Goal: Task Accomplishment & Management: Use online tool/utility

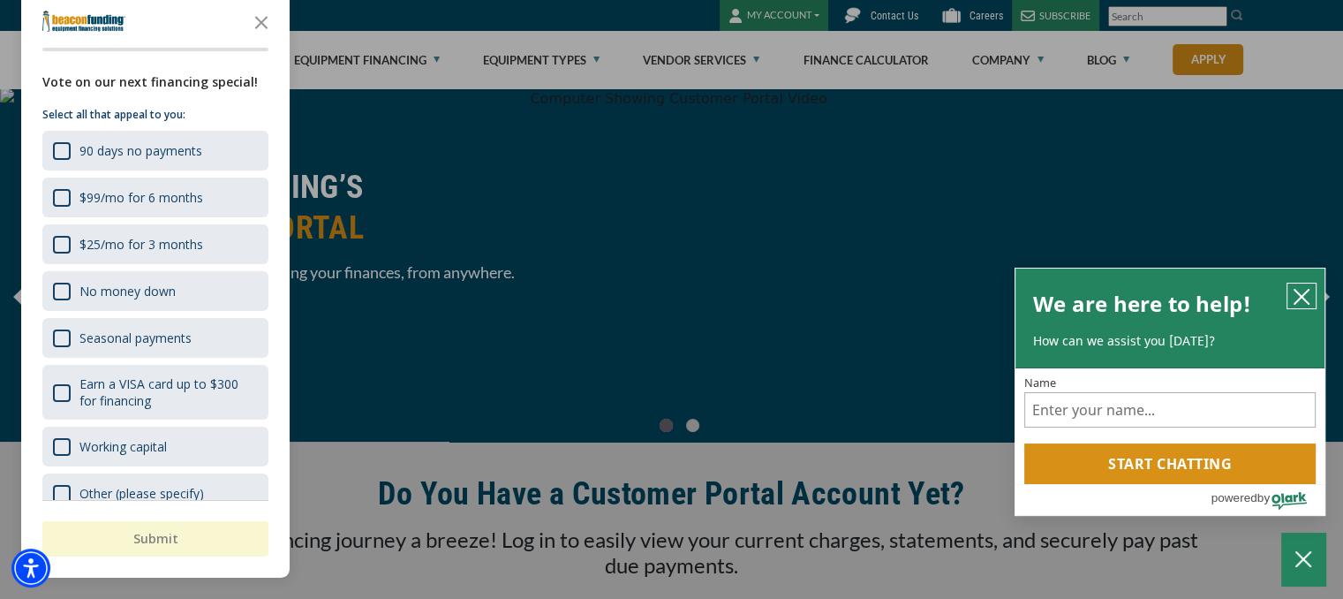
click at [1301, 298] on icon "close chatbox" at bounding box center [1302, 297] width 18 height 18
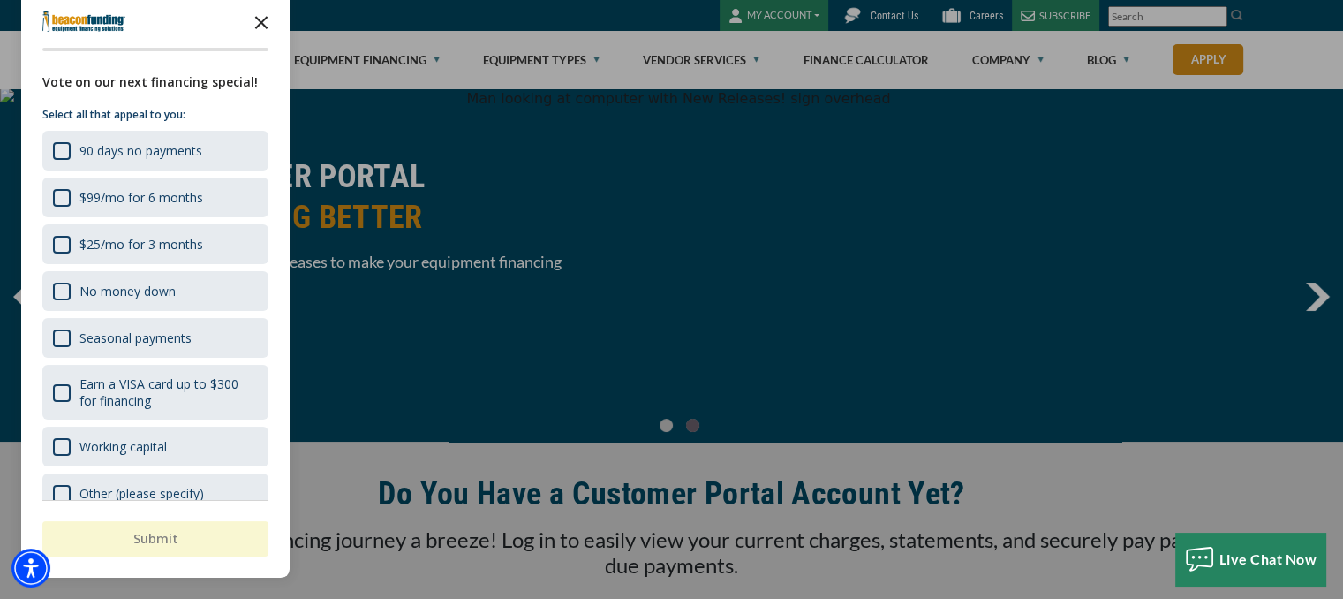
click at [259, 19] on polygon "Close the survey" at bounding box center [261, 22] width 13 height 13
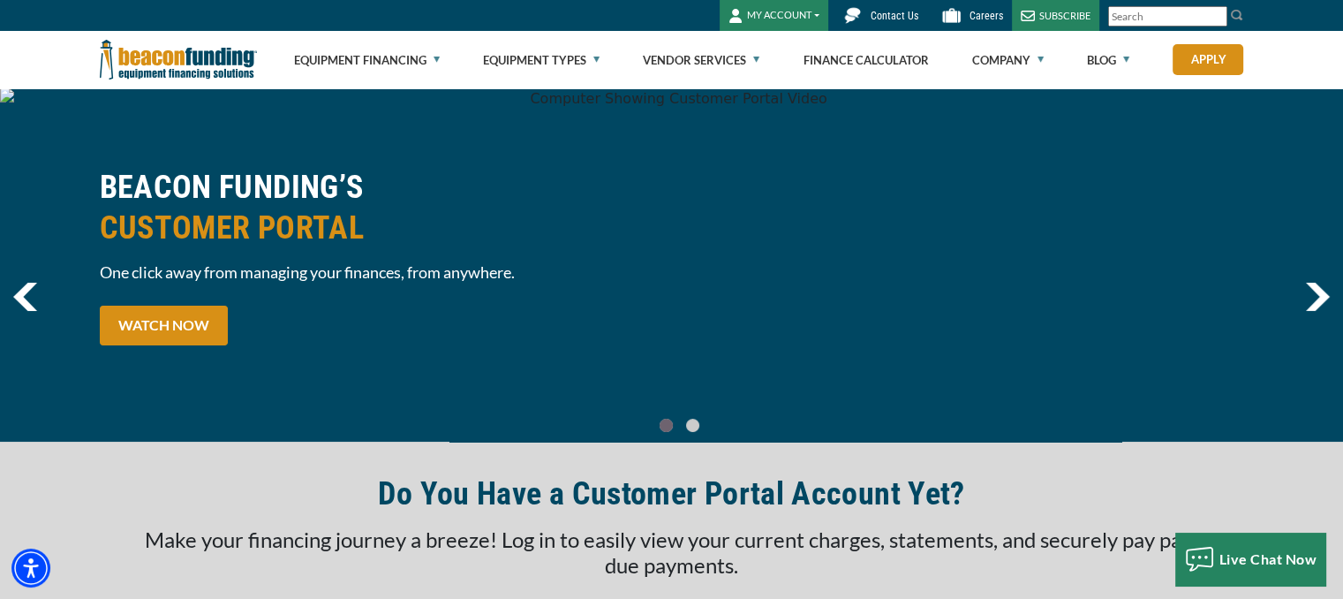
click at [1150, 14] on input "Search" at bounding box center [1167, 16] width 119 height 20
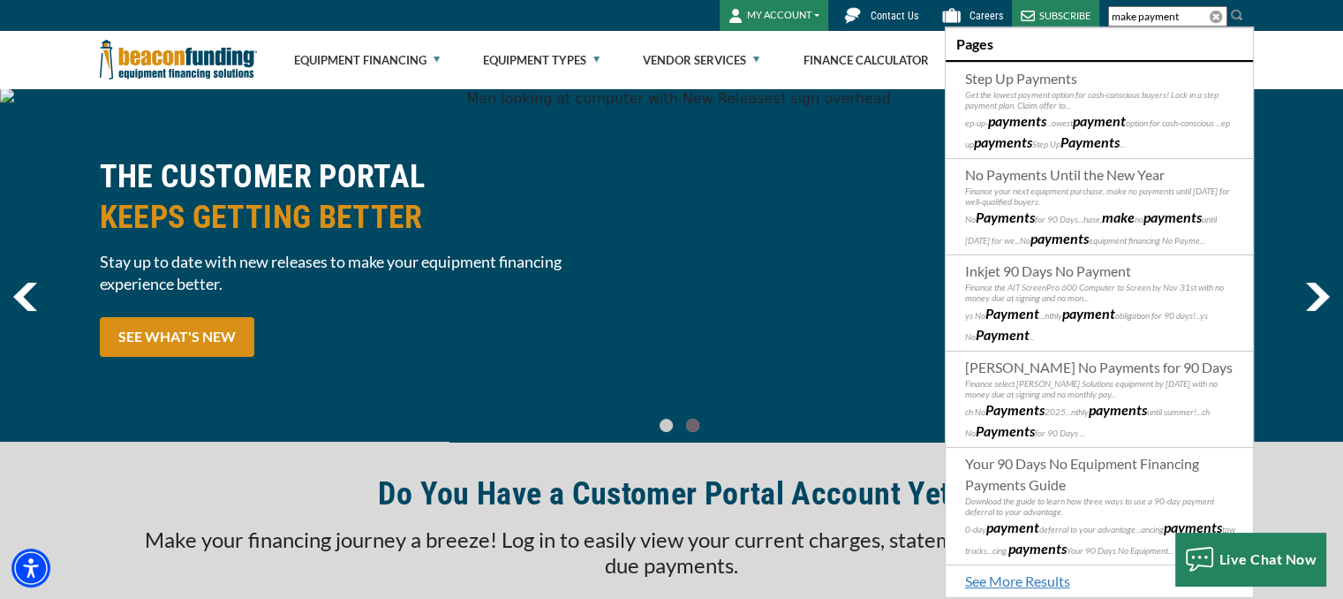
type input "make payment"
click at [650, 123] on div "THE CUSTOMER PORTAL KEEPS GETTING BETTER Stay up to date with new releases to m…" at bounding box center [671, 264] width 1343 height 353
click at [766, 21] on button "MY ACCOUNT" at bounding box center [774, 15] width 109 height 31
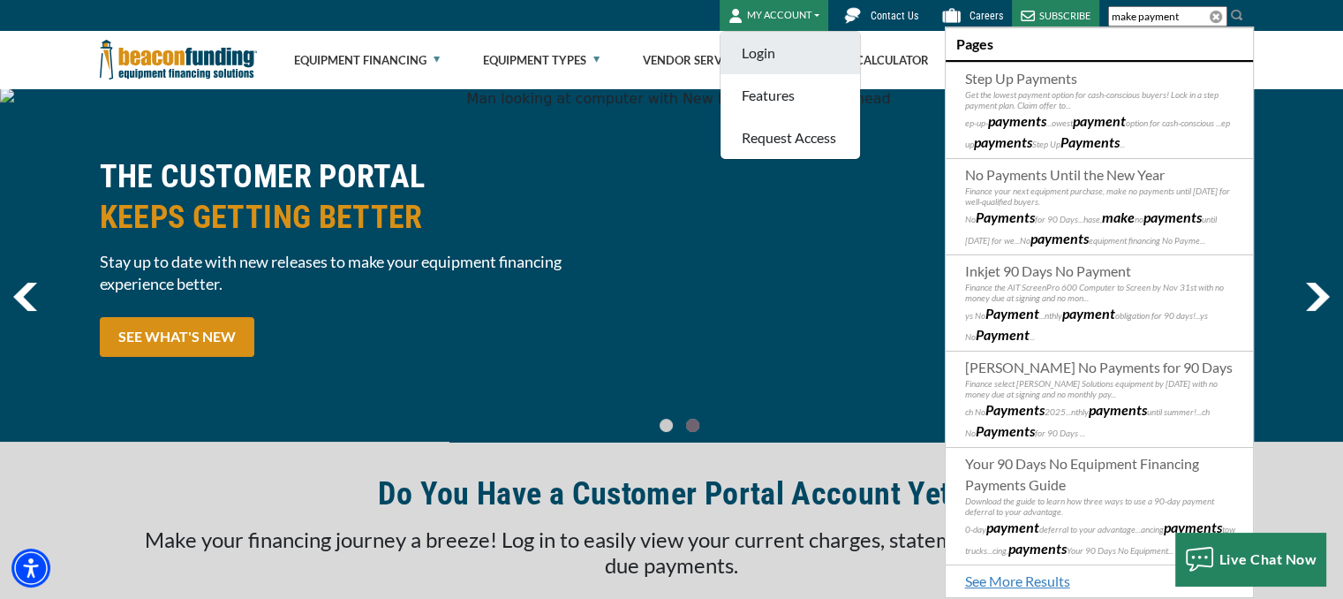
click at [764, 53] on link "Login" at bounding box center [791, 53] width 140 height 42
